Goal: Task Accomplishment & Management: Use online tool/utility

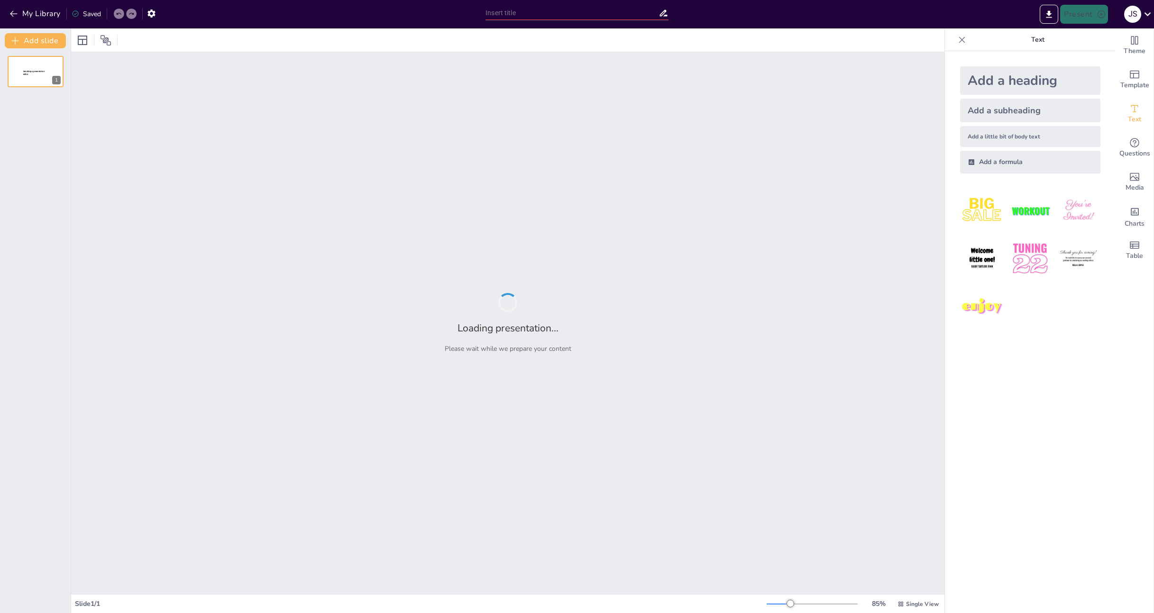
type input "Demokratisierung der ökologischen [PERSON_NAME]: ZenGreens als Gartencenter des…"
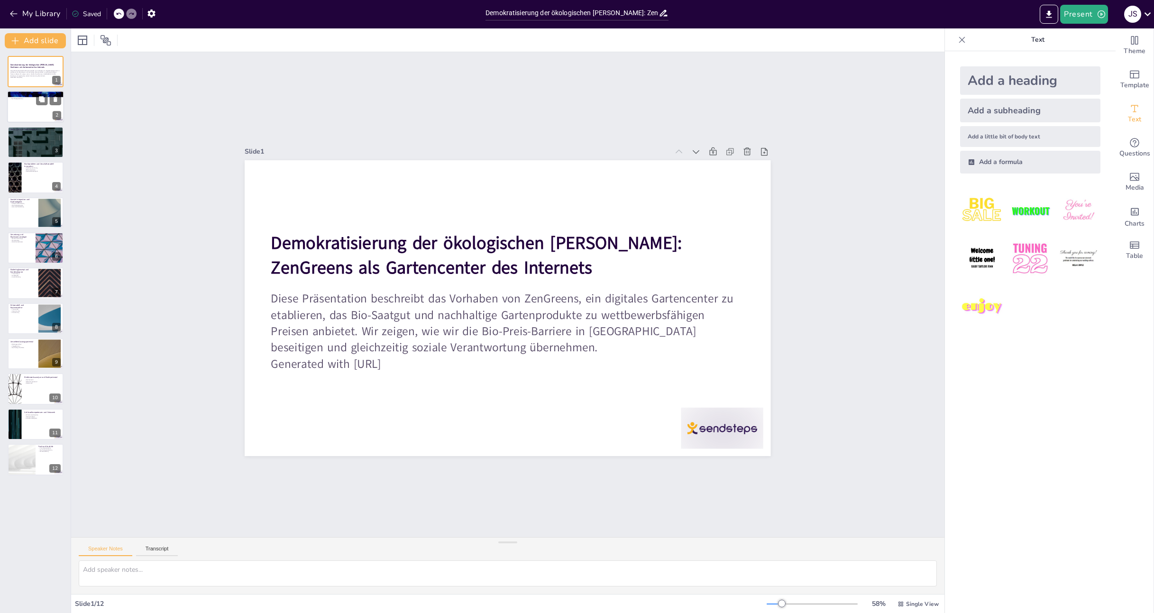
click at [24, 110] on div at bounding box center [35, 107] width 57 height 32
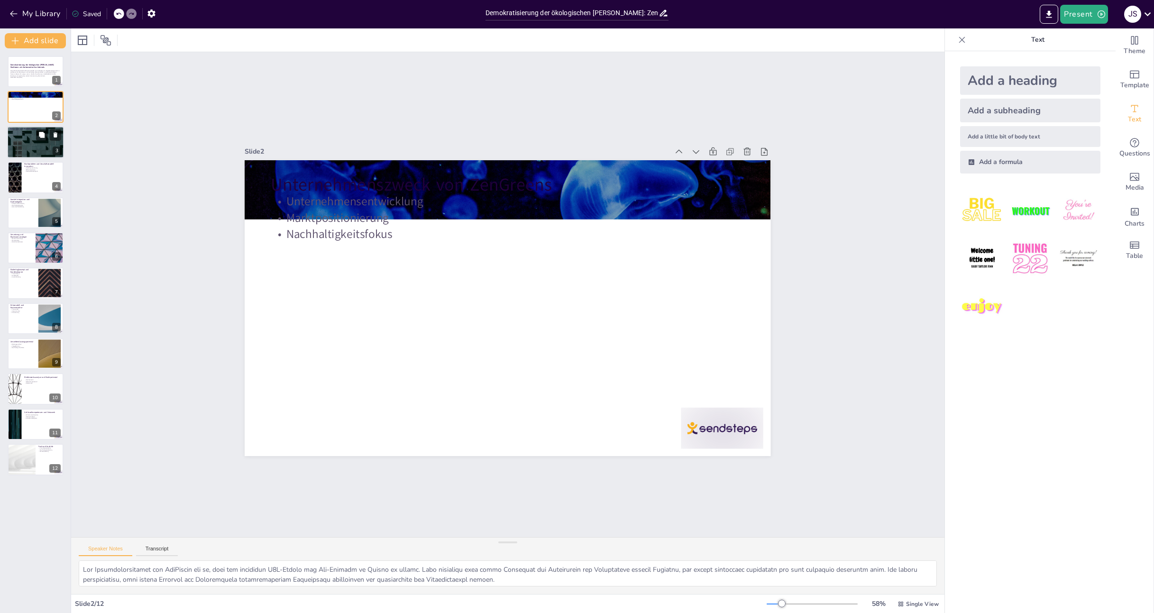
click at [16, 144] on div at bounding box center [35, 142] width 57 height 32
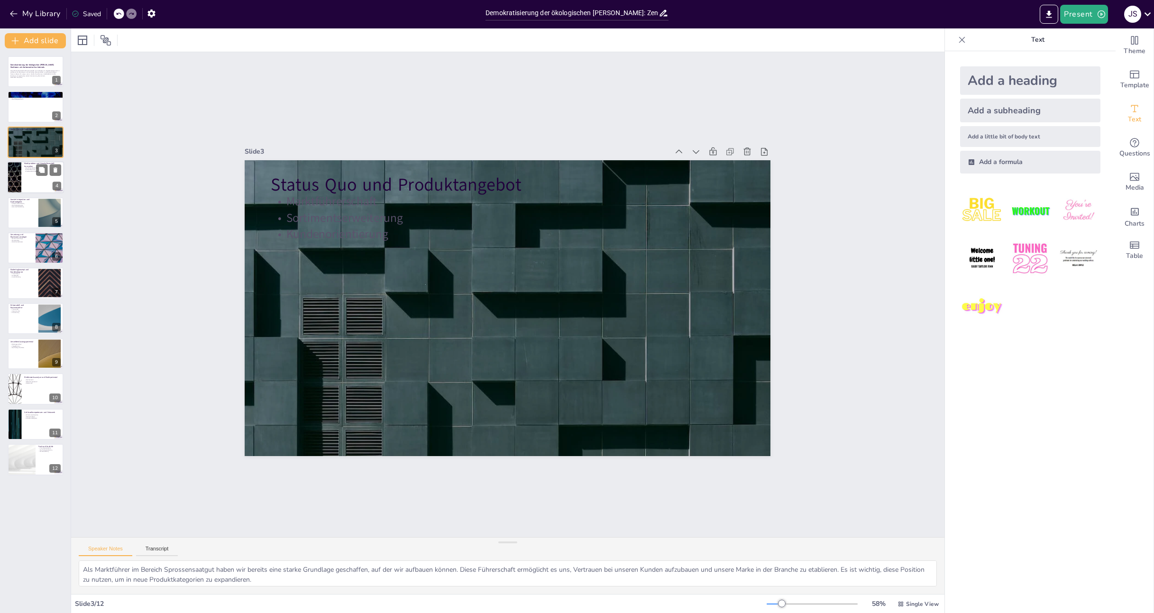
click at [17, 170] on div at bounding box center [14, 177] width 57 height 32
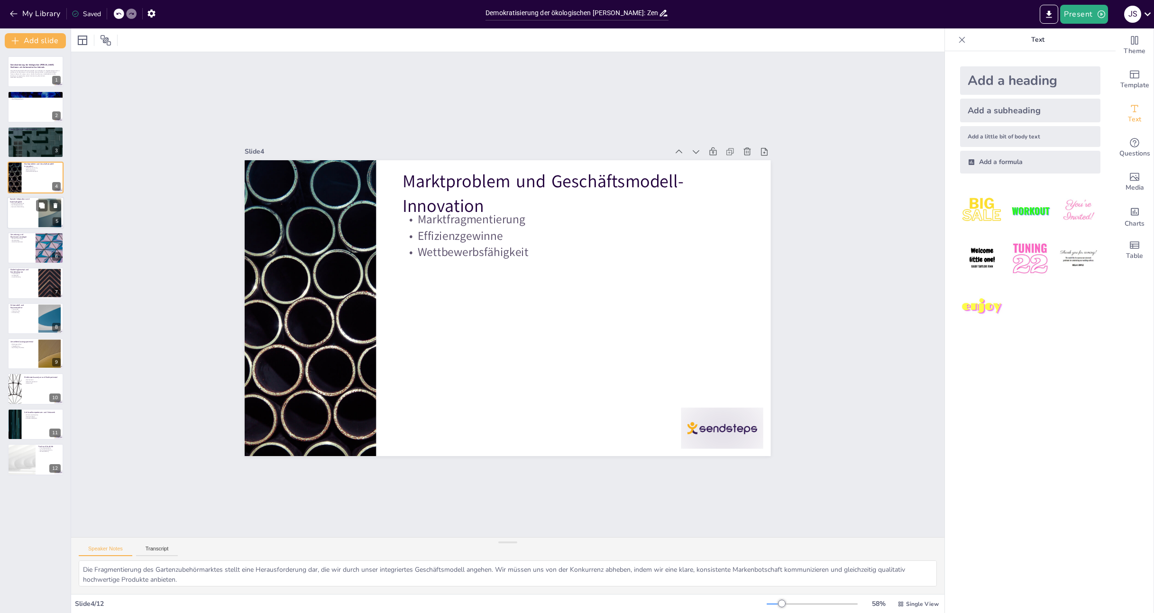
click at [14, 200] on p "Soziale Integration und Nachhaltigkeit" at bounding box center [23, 200] width 26 height 5
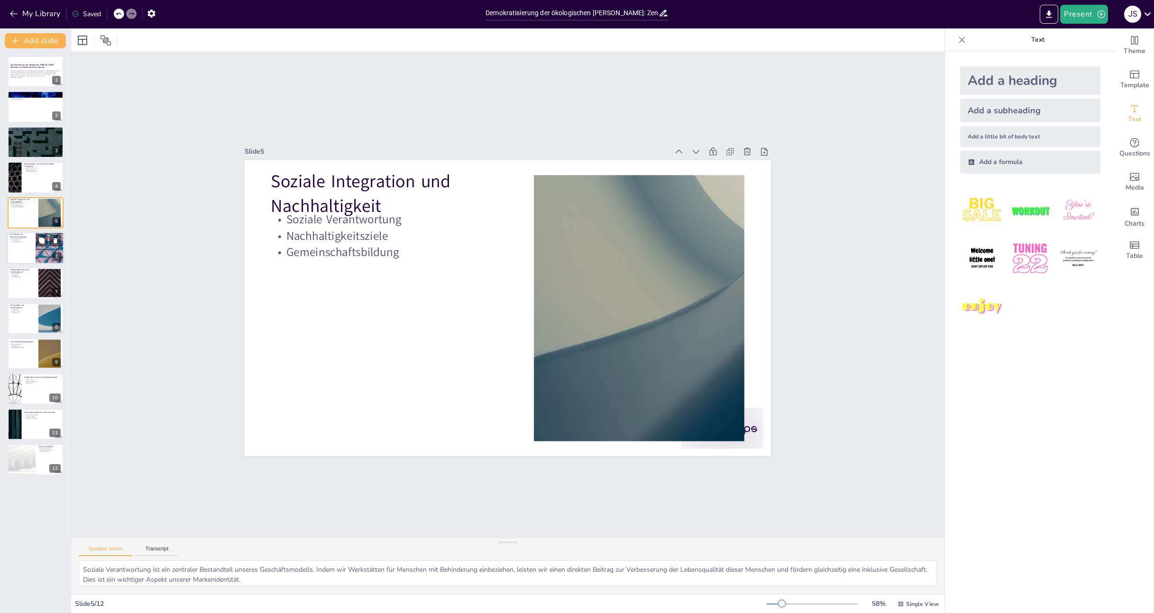
click at [11, 237] on p "Wachstumsstrategie" at bounding box center [21, 238] width 23 height 2
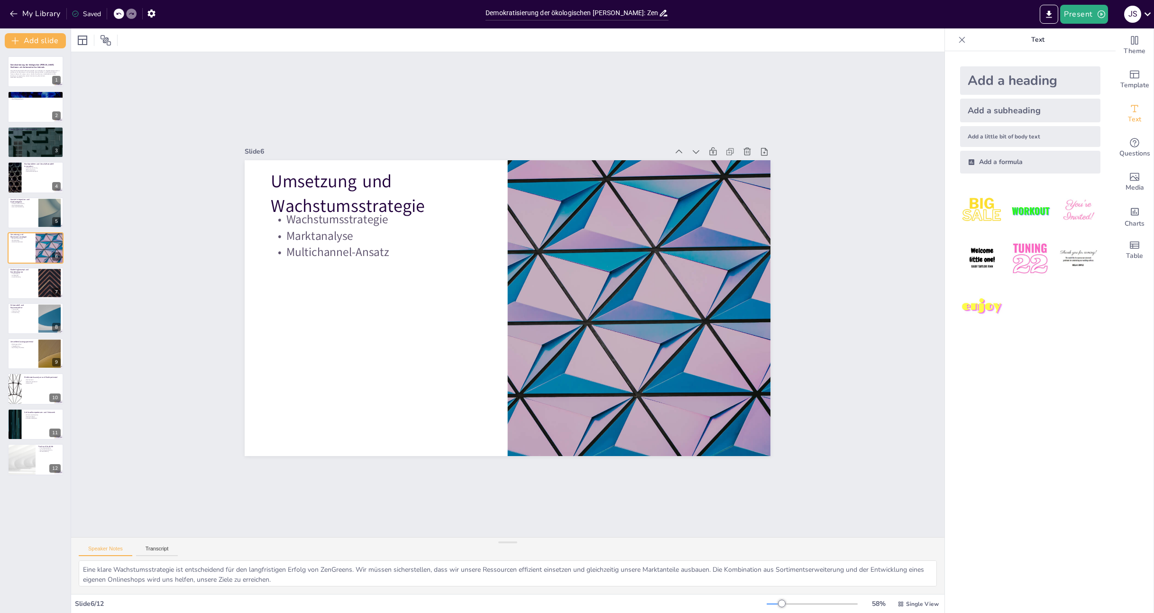
click at [10, 265] on div "Demokratisierung der ökologischen [PERSON_NAME]: ZenGreens als Gartencenter des…" at bounding box center [35, 266] width 71 height 420
click at [18, 223] on div at bounding box center [35, 213] width 57 height 32
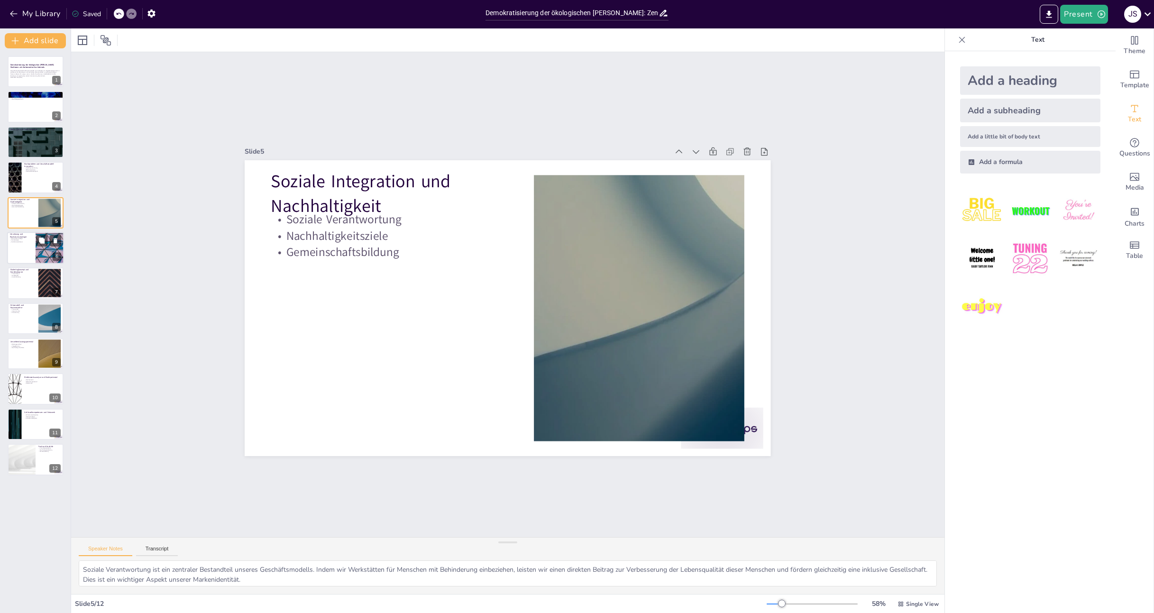
click at [22, 254] on div at bounding box center [35, 248] width 57 height 32
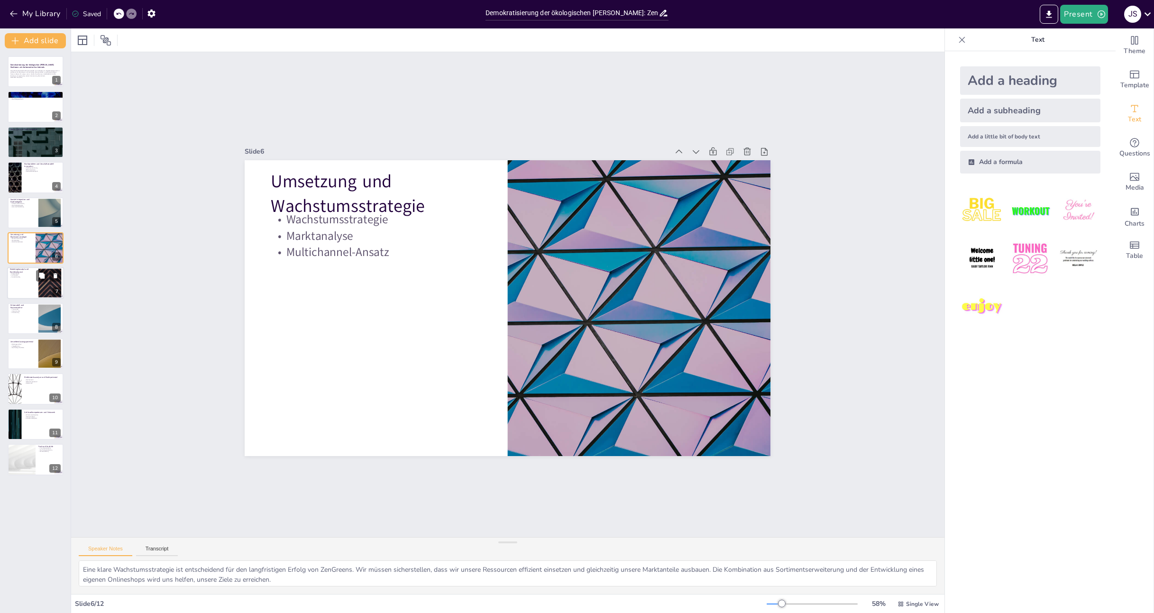
click at [28, 286] on div at bounding box center [35, 283] width 57 height 32
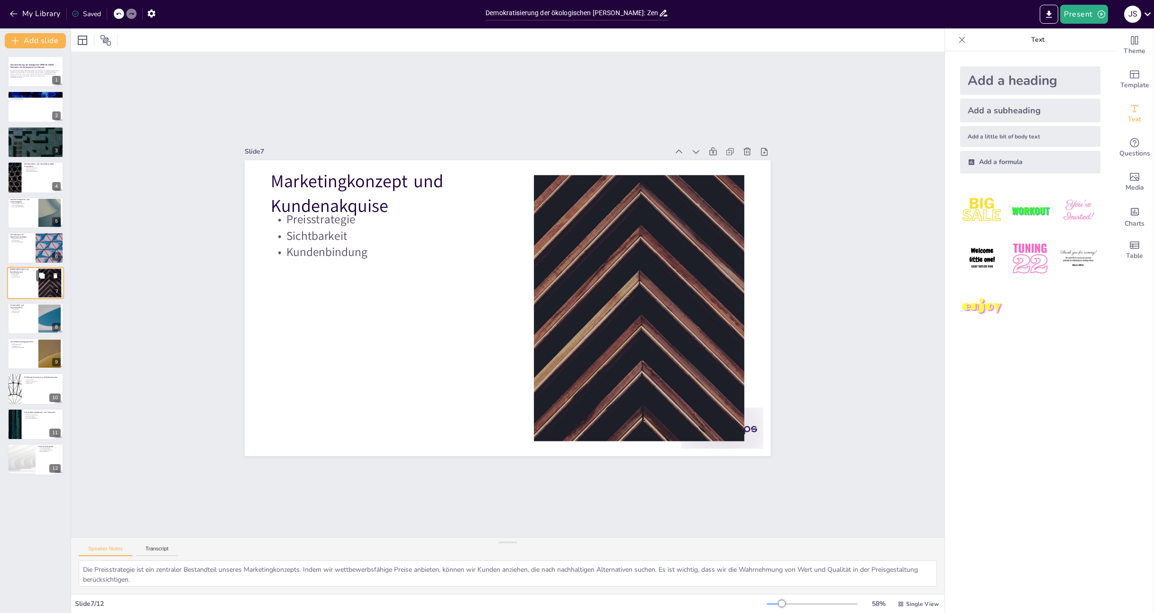
click at [28, 286] on div at bounding box center [35, 283] width 57 height 32
click at [34, 328] on div at bounding box center [35, 318] width 57 height 32
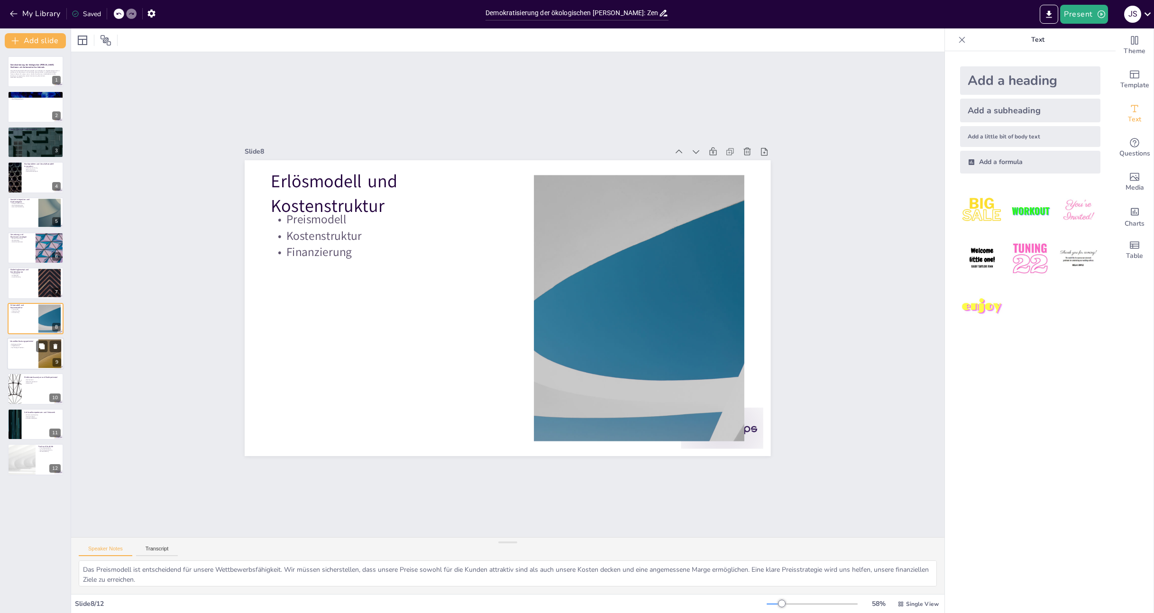
click at [34, 355] on div at bounding box center [35, 353] width 57 height 32
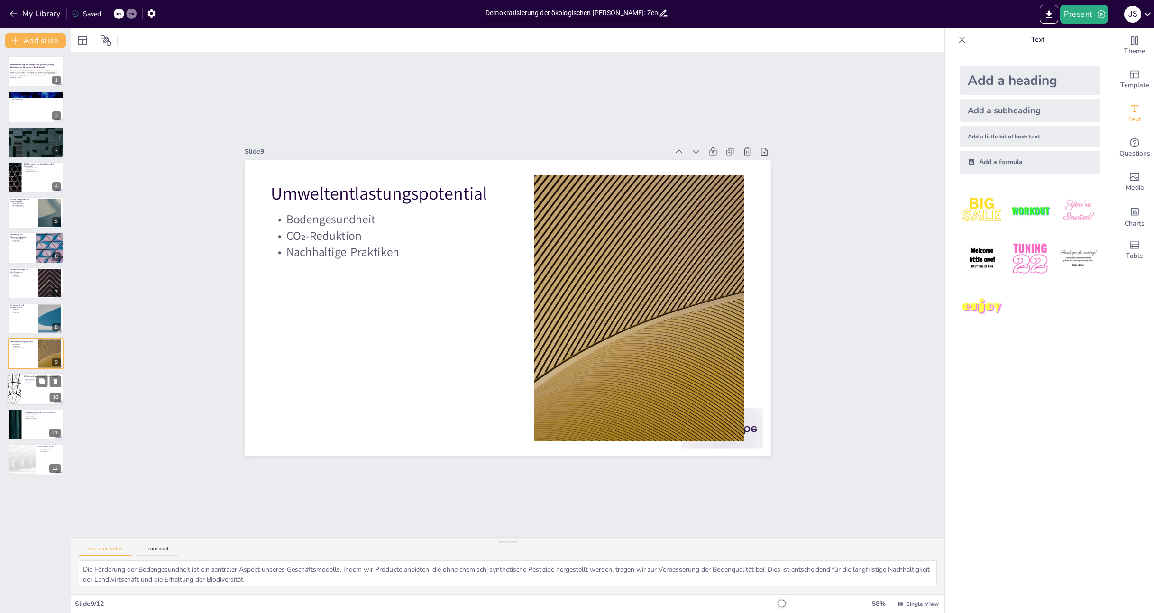
click at [34, 397] on div at bounding box center [35, 389] width 57 height 32
type textarea "Die Fokussierung auf einen Nischenmarkt hat uns geholfen, unsere Position als M…"
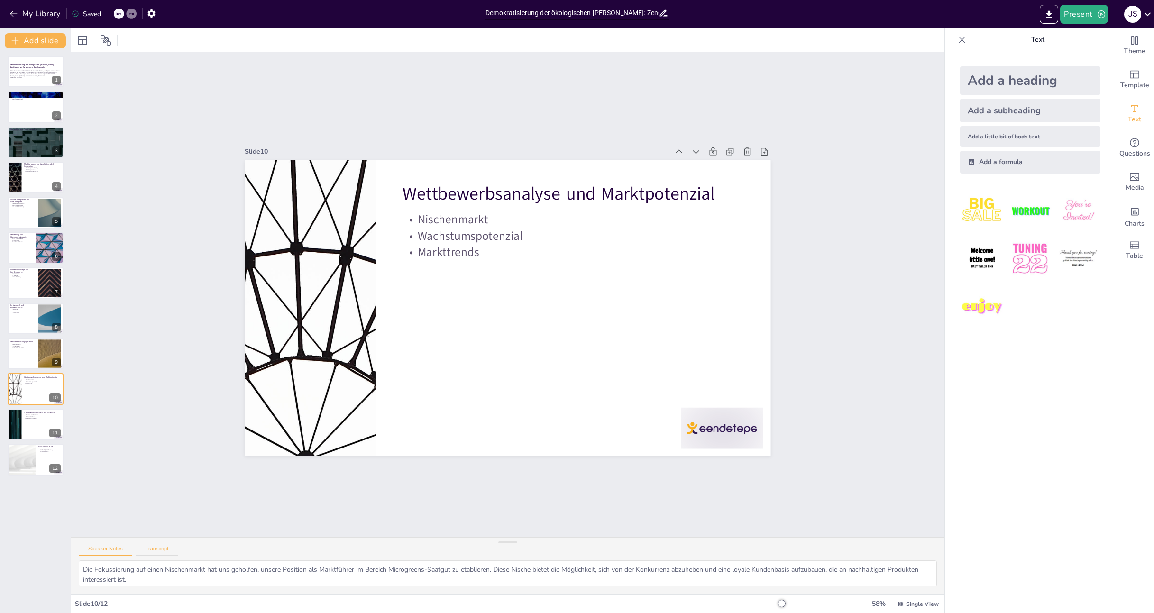
click at [159, 553] on button "Transcript" at bounding box center [157, 551] width 42 height 10
click at [32, 295] on div at bounding box center [35, 283] width 57 height 32
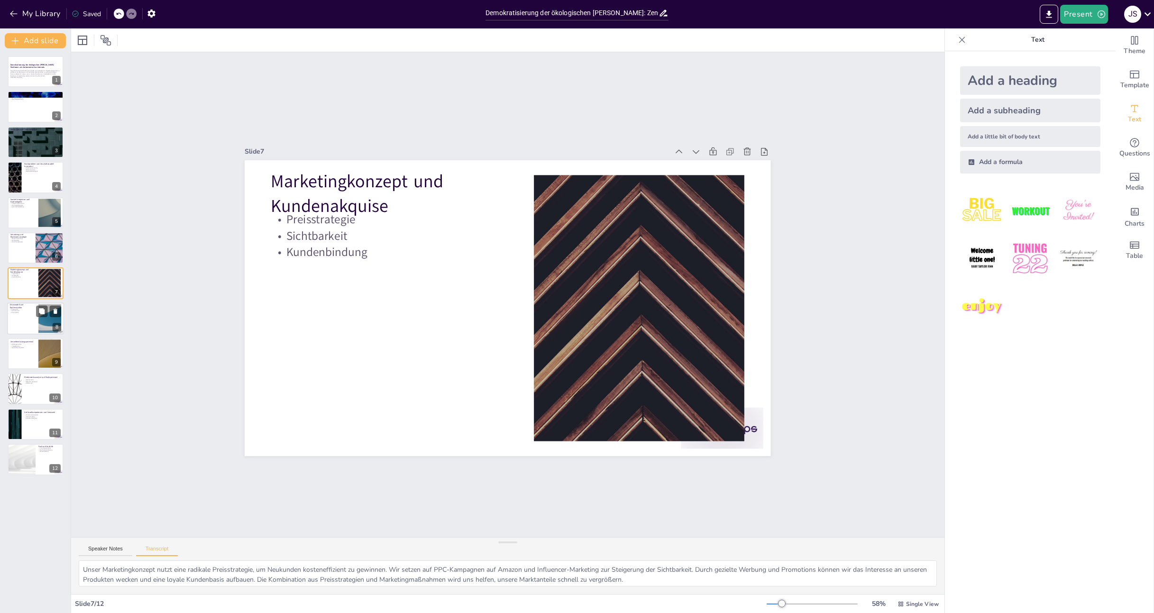
click at [33, 313] on div at bounding box center [35, 318] width 57 height 32
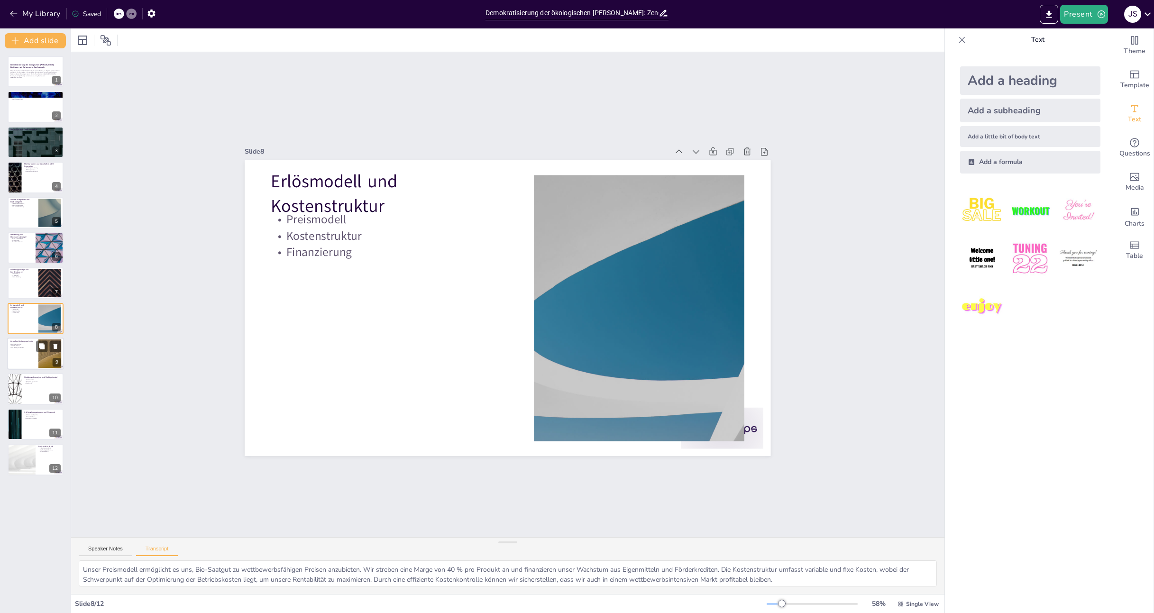
click at [34, 351] on div at bounding box center [35, 353] width 57 height 32
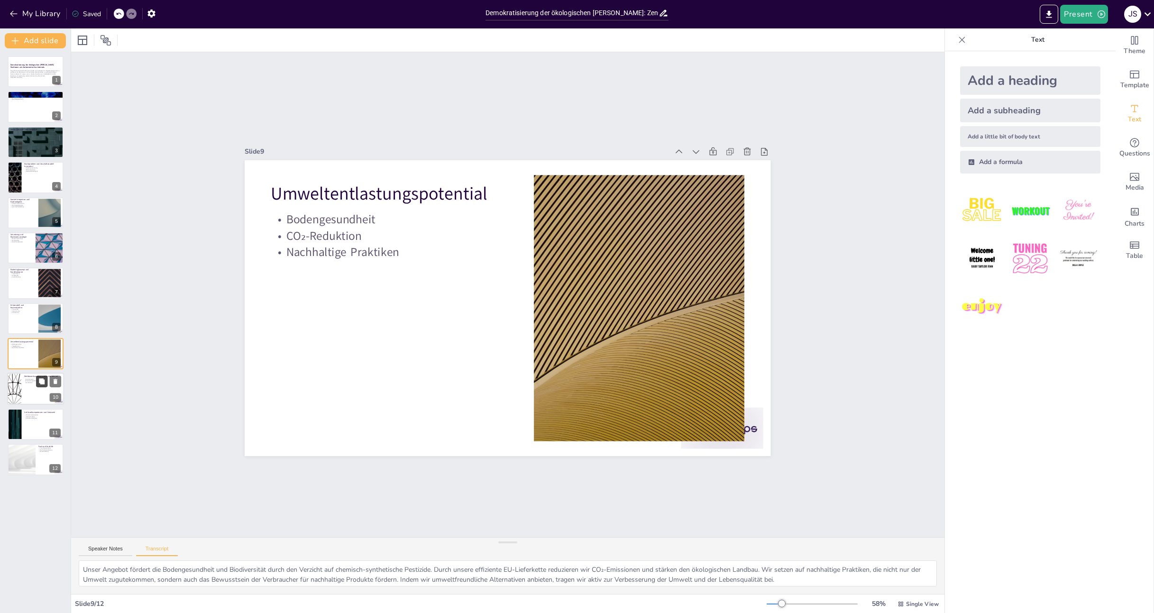
click at [37, 379] on button at bounding box center [41, 381] width 11 height 11
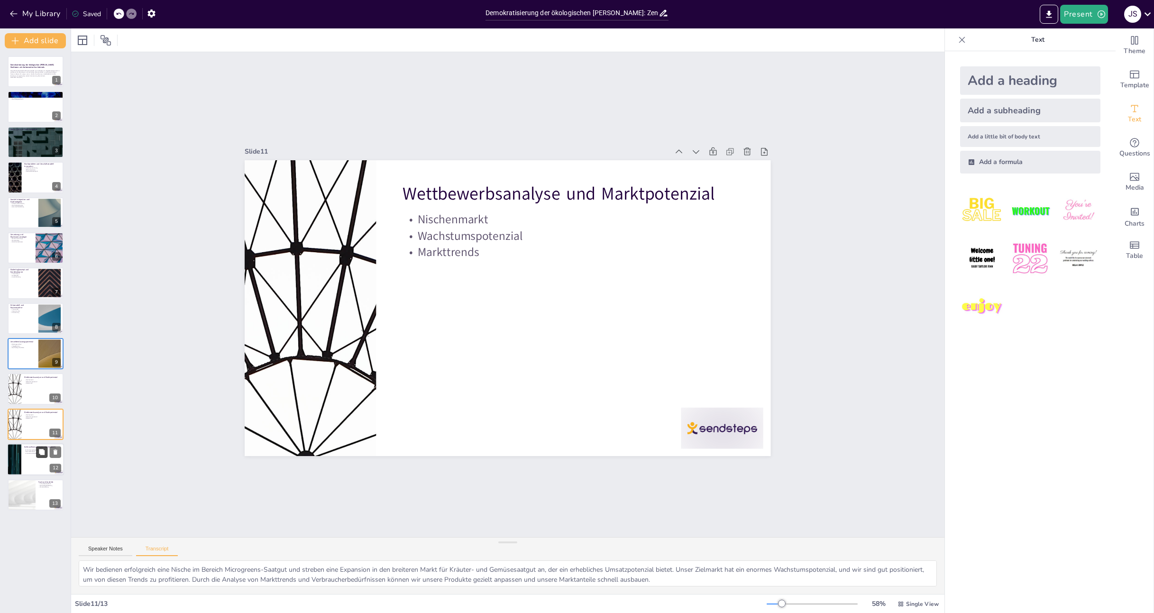
click at [43, 447] on button at bounding box center [41, 452] width 11 height 11
type textarea "Unser Gründerteam bringt umfassende E-Commerce-Expertise mit und hat ein starke…"
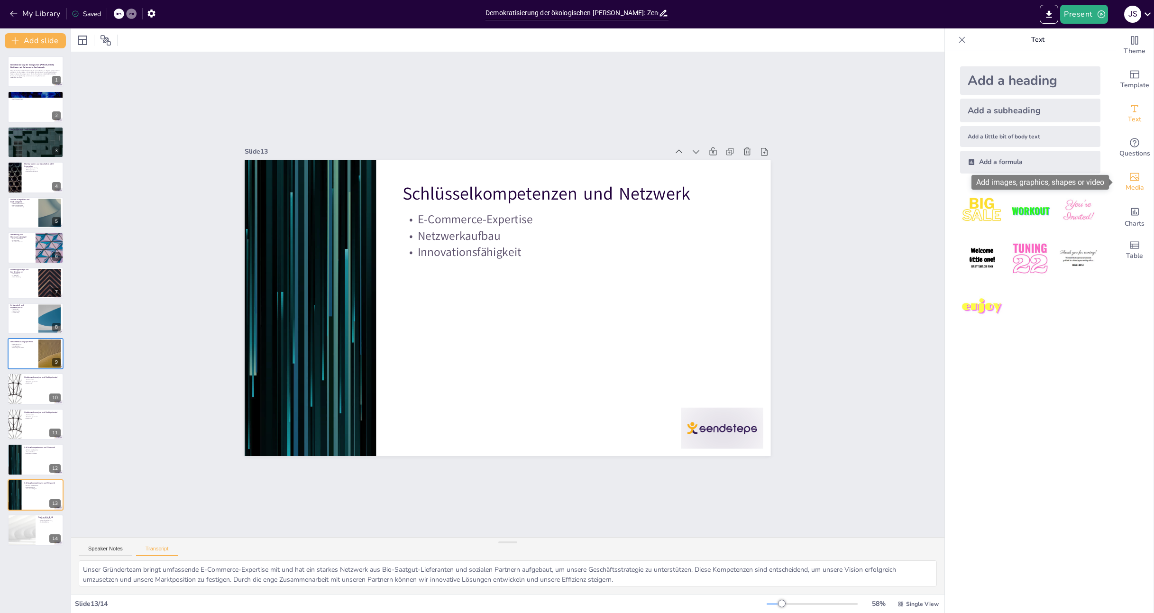
click at [1134, 185] on span "Media" at bounding box center [1134, 187] width 18 height 10
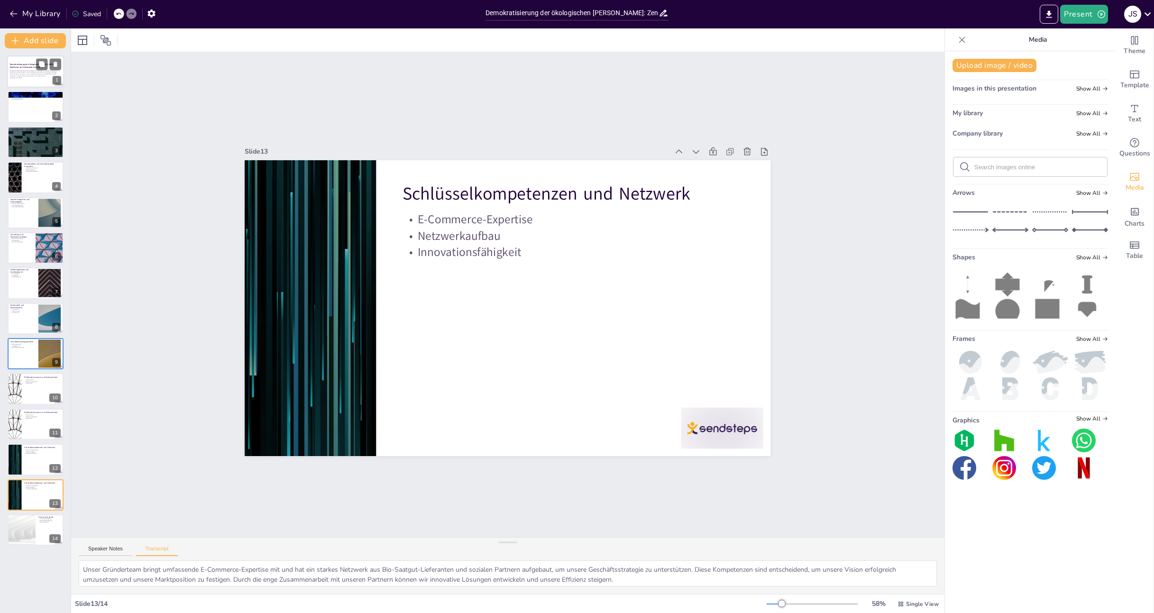
click at [24, 67] on strong "Demokratisierung der ökologischen [PERSON_NAME]: ZenGreens als Gartencenter des…" at bounding box center [32, 66] width 45 height 5
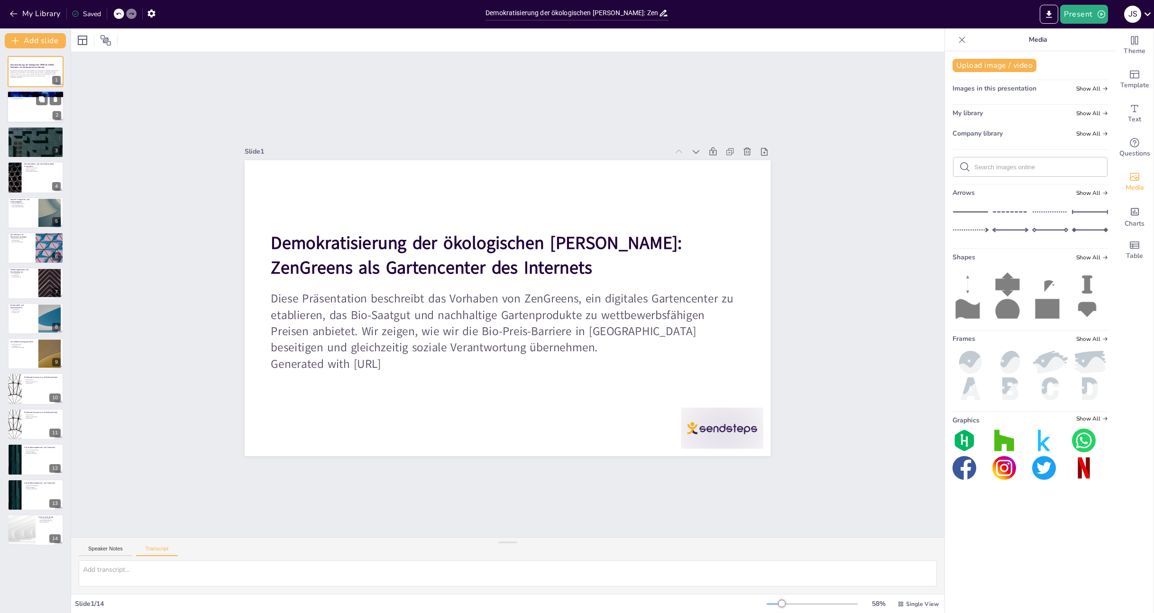
click at [27, 102] on div at bounding box center [35, 107] width 57 height 32
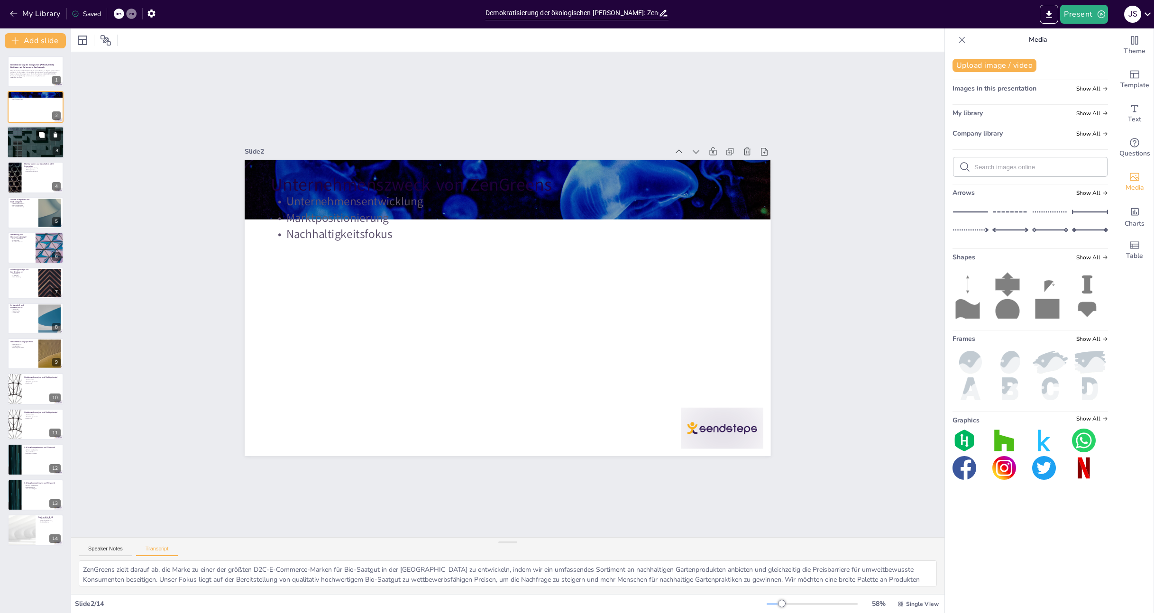
click at [27, 141] on div at bounding box center [35, 142] width 57 height 32
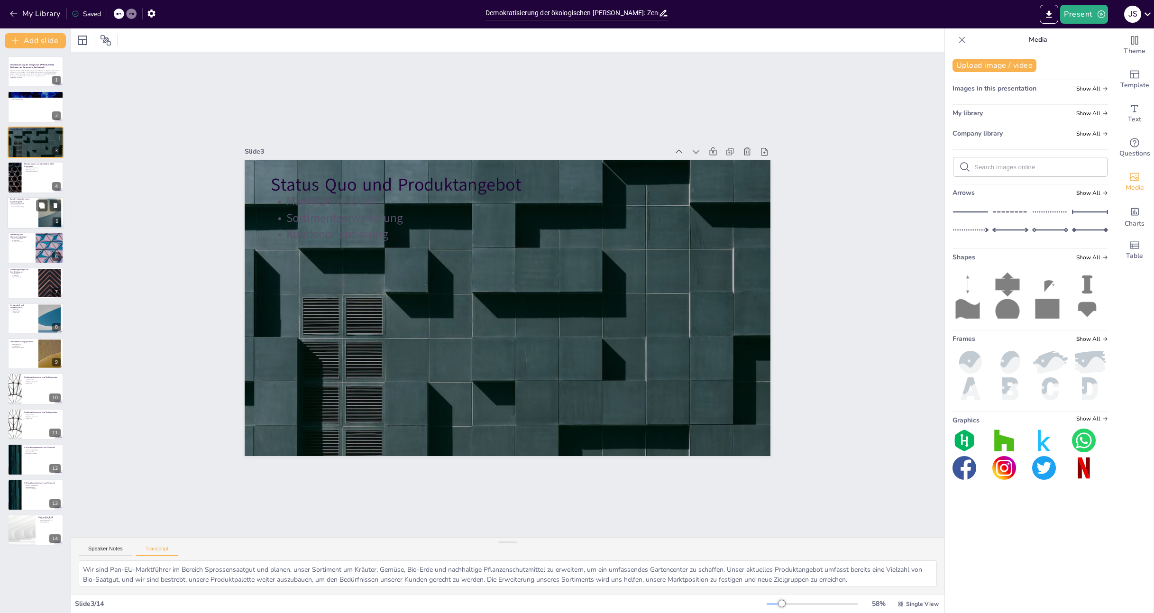
click at [29, 209] on div at bounding box center [35, 213] width 57 height 32
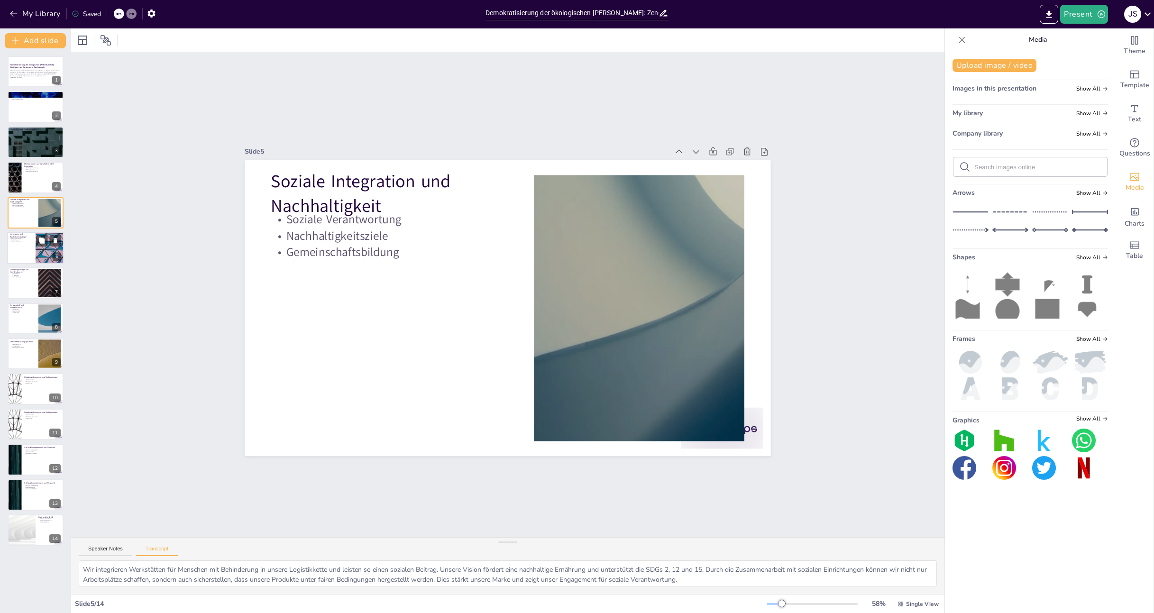
click at [30, 238] on p "Wachstumsstrategie" at bounding box center [21, 238] width 23 height 2
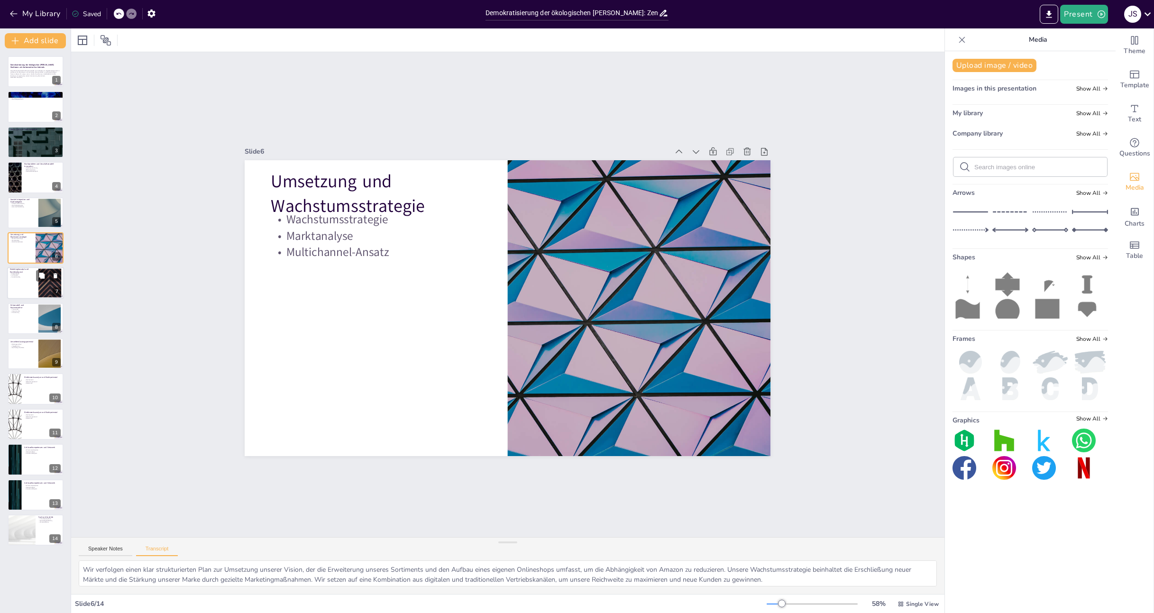
click at [34, 290] on div at bounding box center [35, 283] width 57 height 32
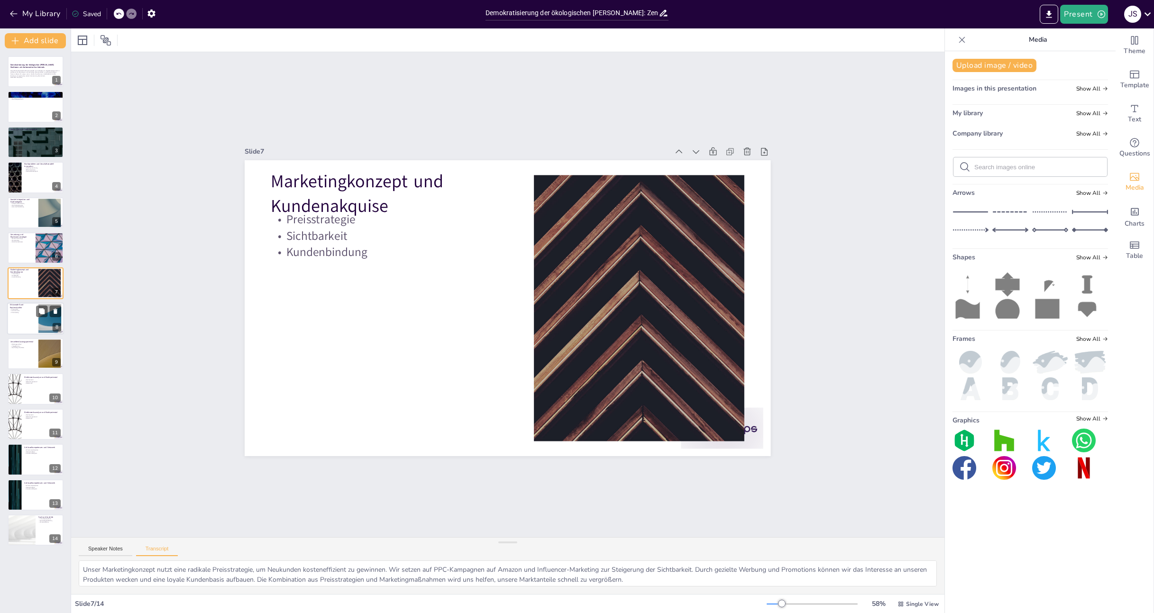
click at [35, 315] on div at bounding box center [35, 318] width 57 height 32
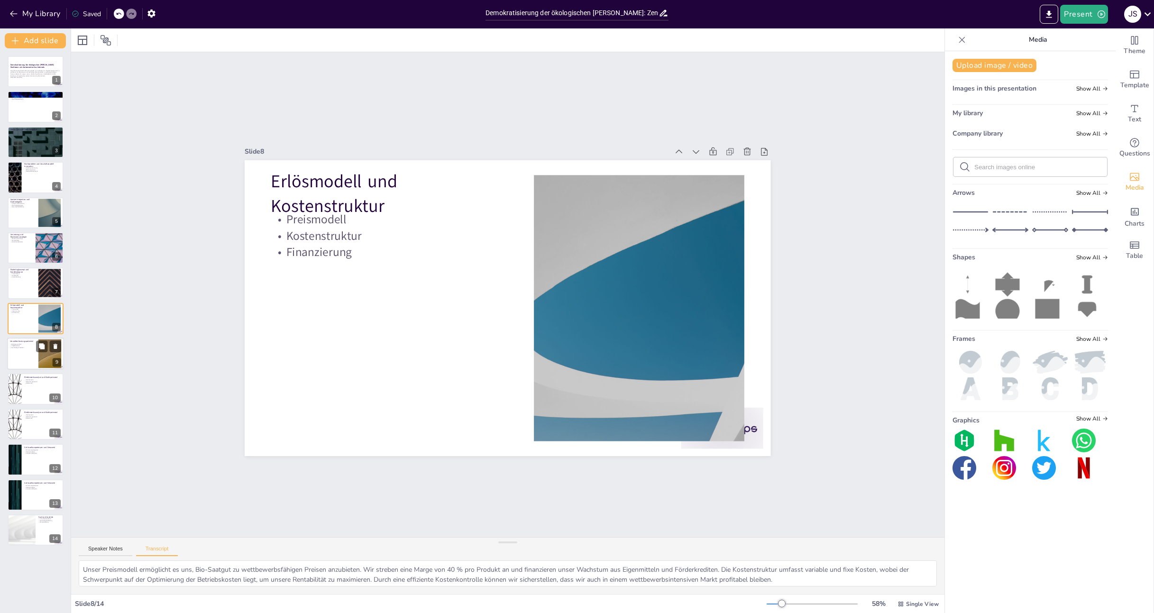
click at [35, 361] on div at bounding box center [35, 353] width 57 height 32
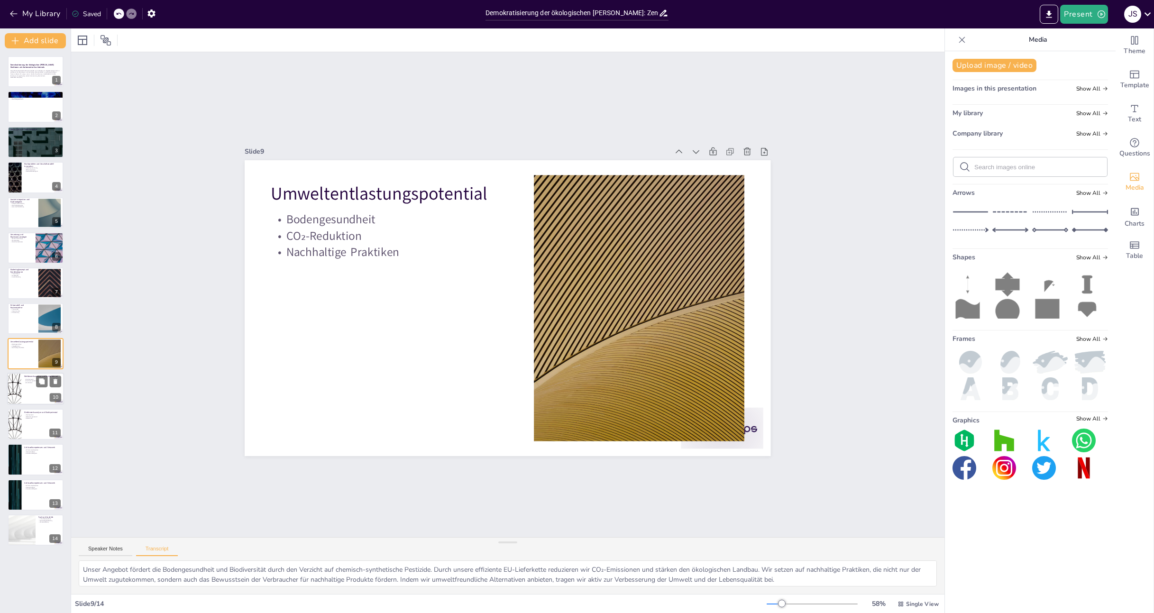
click at [35, 387] on div at bounding box center [35, 389] width 57 height 32
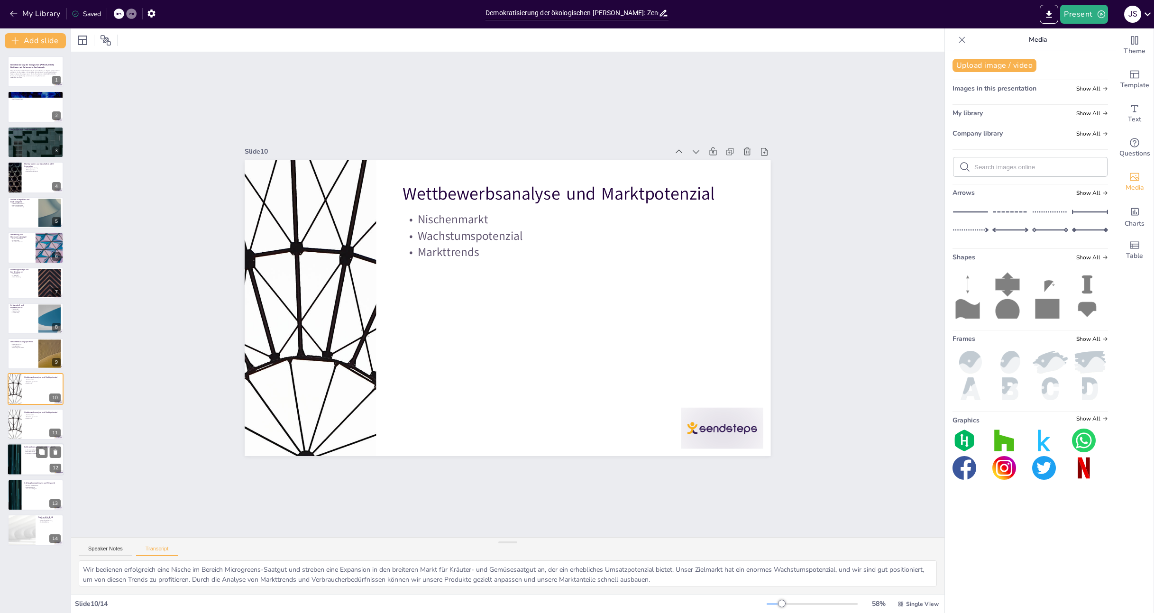
click at [32, 465] on div at bounding box center [35, 459] width 57 height 32
type textarea "Unser Gründerteam bringt umfassende E-Commerce-Expertise mit und hat ein starke…"
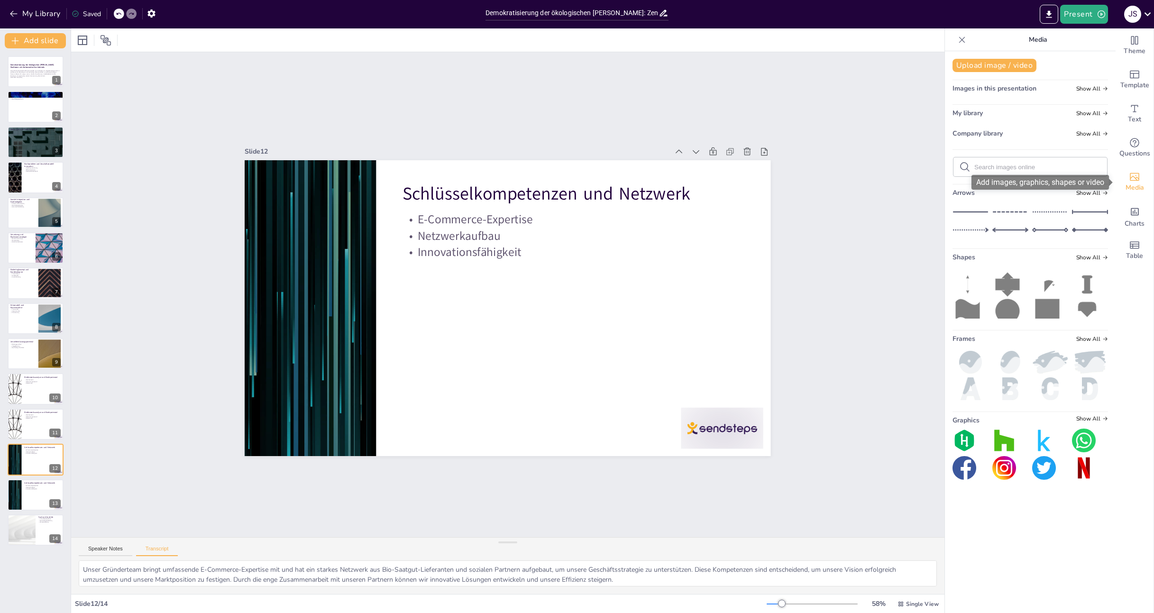
click at [1126, 175] on div "Media" at bounding box center [1134, 182] width 38 height 34
click at [1131, 177] on icon "Add images, graphics, shapes or video" at bounding box center [1134, 177] width 9 height 8
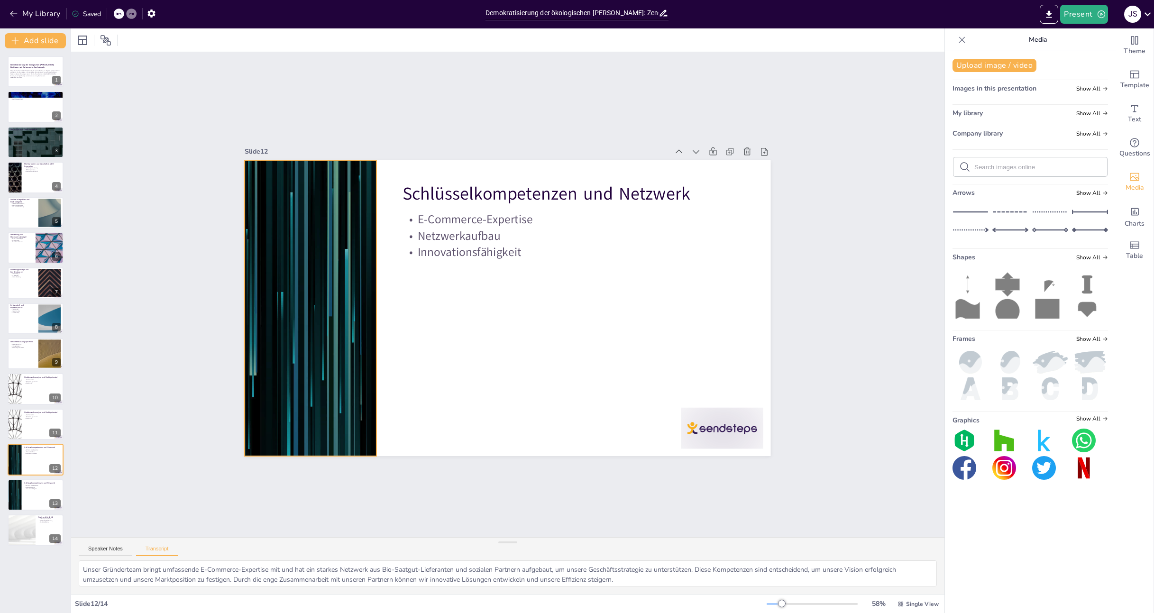
click at [354, 266] on div at bounding box center [310, 287] width 554 height 349
click at [354, 266] on div at bounding box center [310, 308] width 526 height 296
click at [11, 10] on icon "button" at bounding box center [13, 13] width 9 height 9
